Goal: Information Seeking & Learning: Learn about a topic

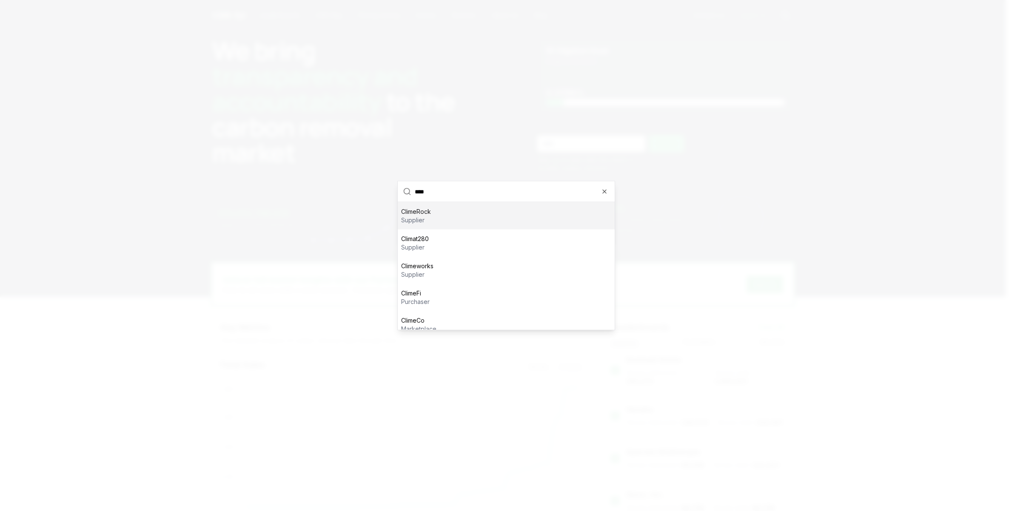
type input "*****"
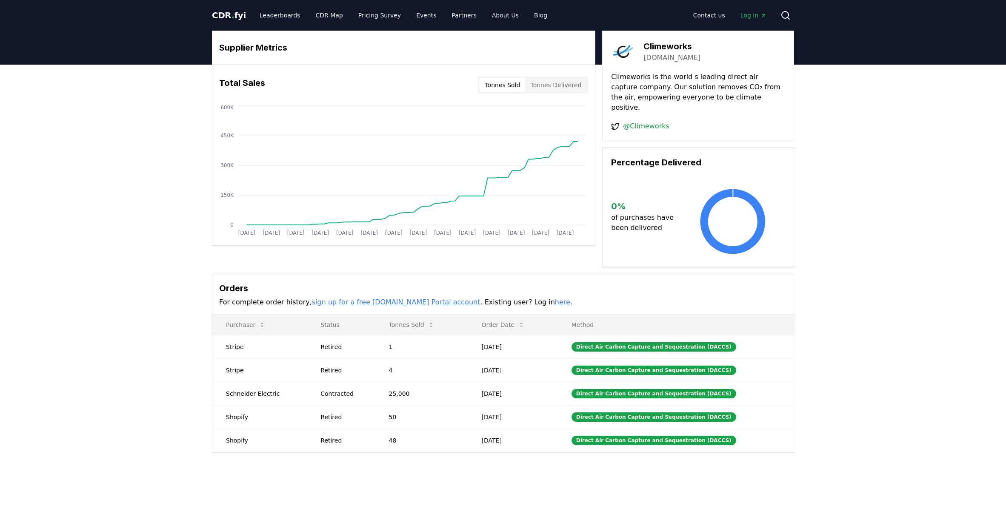
click at [566, 85] on button "Tonnes Delivered" at bounding box center [555, 85] width 61 height 14
click at [516, 92] on div "Tonnes Sold Tonnes Delivered" at bounding box center [533, 85] width 110 height 17
click at [510, 88] on button "Tonnes Sold" at bounding box center [503, 85] width 46 height 14
click at [325, 391] on td "Contracted" at bounding box center [341, 393] width 68 height 23
click at [337, 390] on div "Contracted" at bounding box center [344, 394] width 48 height 9
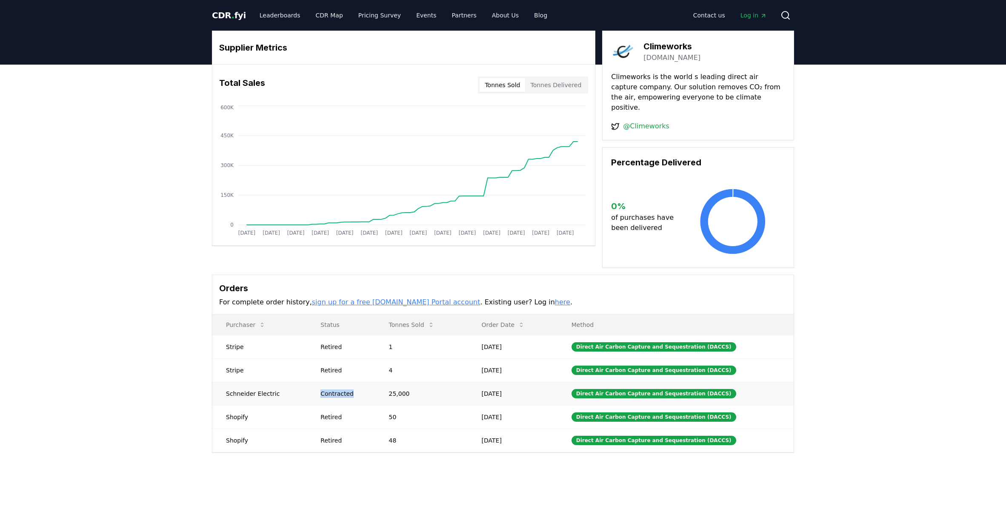
click at [337, 390] on div "Contracted" at bounding box center [344, 394] width 48 height 9
click at [558, 82] on button "Tonnes Delivered" at bounding box center [555, 85] width 61 height 14
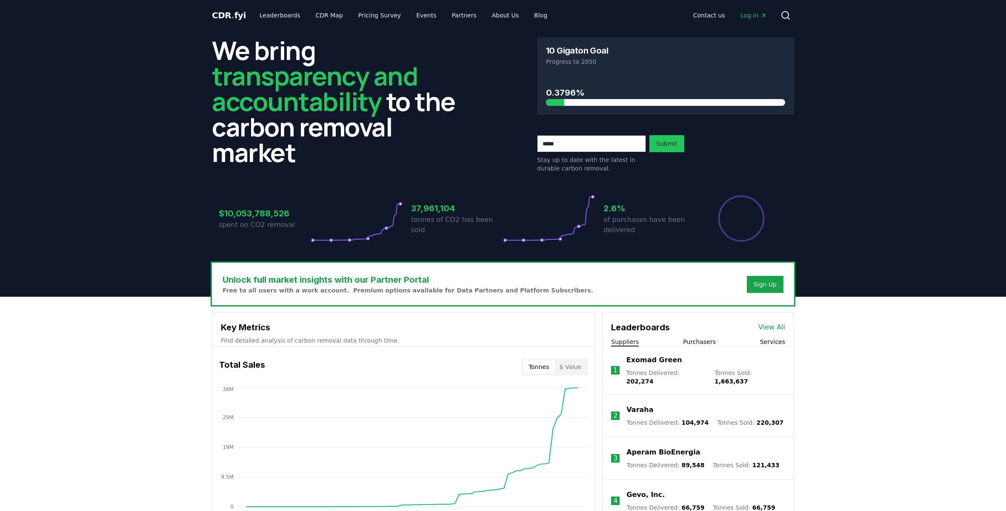
click at [757, 21] on link "Log in" at bounding box center [754, 15] width 40 height 15
